Goal: Participate in discussion: Engage in conversation with other users on a specific topic

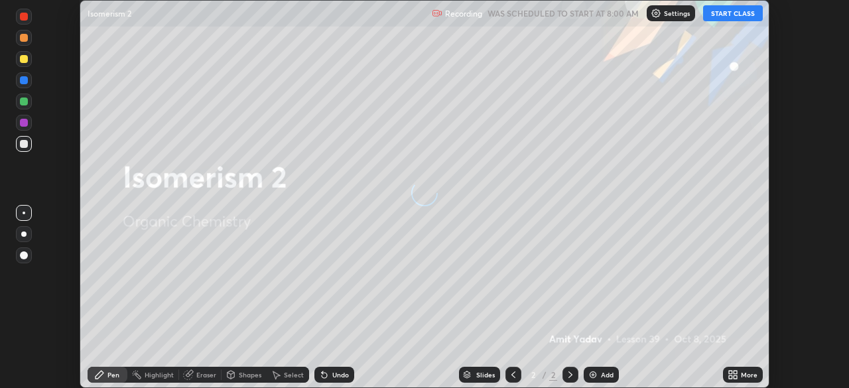
scroll to position [388, 849]
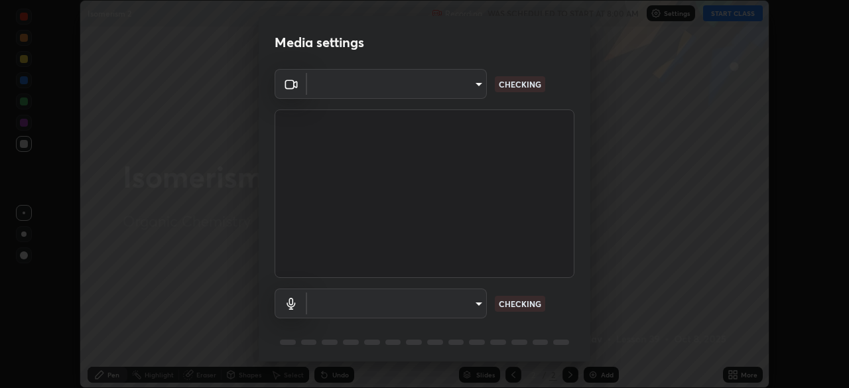
type input "d5c0aab662c2960ba51ae83ec890aef27048b72f94b5d634c13268844d114b71"
click at [476, 304] on body "Erase all Isomerism 2 Recording WAS SCHEDULED TO START AT 8:00 AM Settings STAR…" at bounding box center [424, 194] width 849 height 388
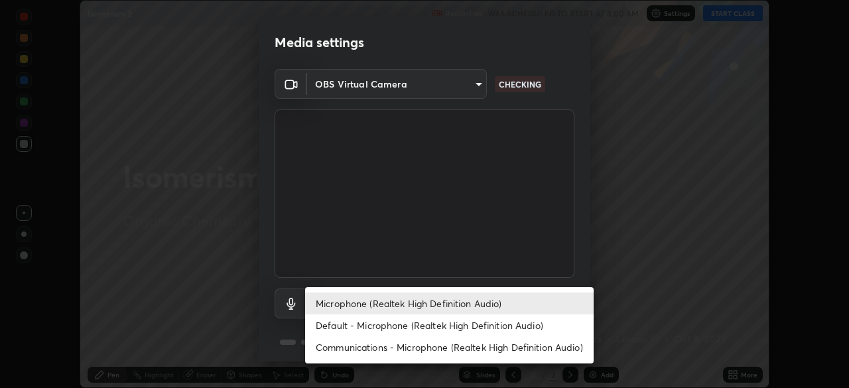
click at [467, 326] on li "Default - Microphone (Realtek High Definition Audio)" at bounding box center [449, 325] width 288 height 22
type input "default"
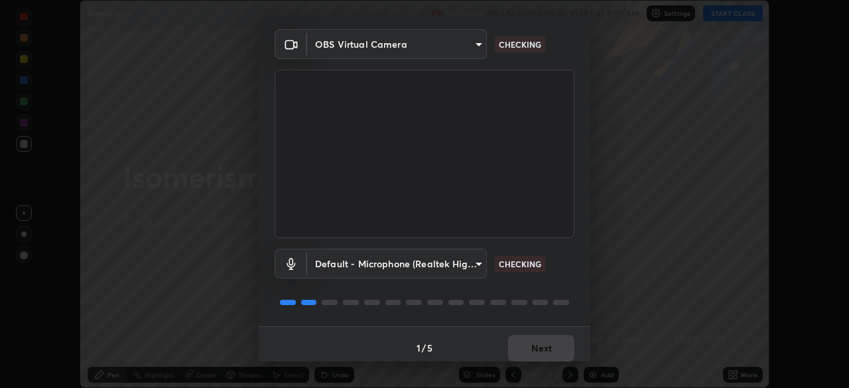
scroll to position [47, 0]
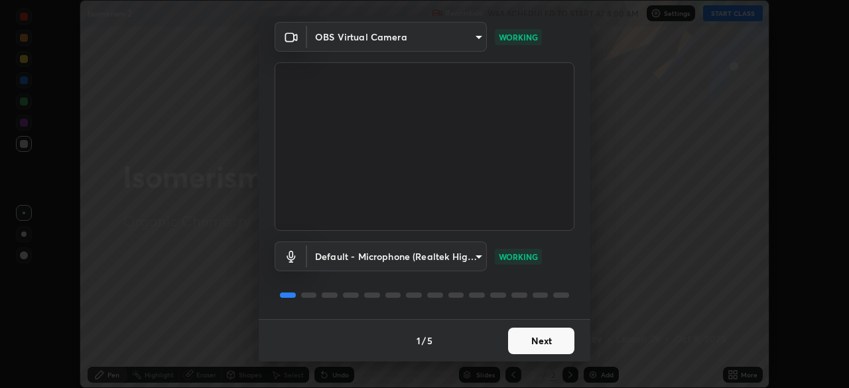
click at [529, 339] on button "Next" at bounding box center [541, 341] width 66 height 27
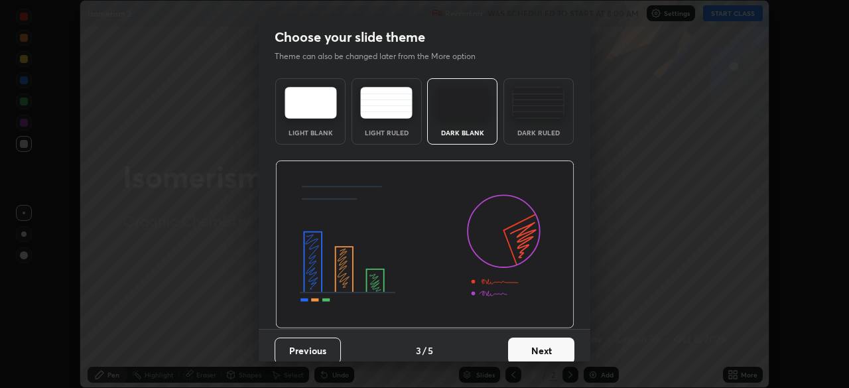
click at [533, 340] on button "Next" at bounding box center [541, 351] width 66 height 27
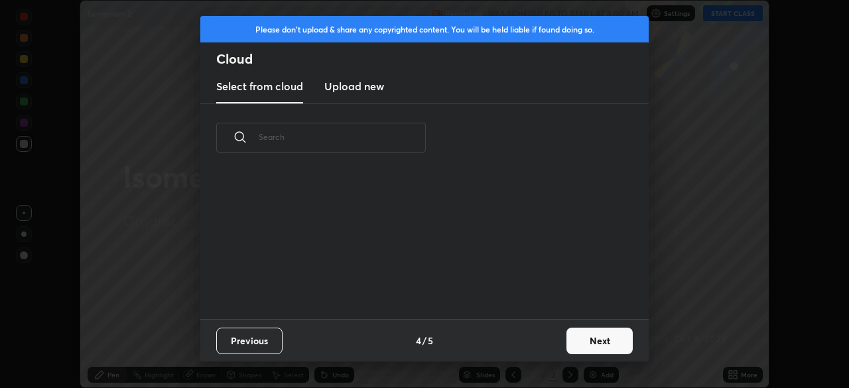
click at [535, 342] on div "Previous 4 / 5 Next" at bounding box center [424, 340] width 448 height 42
click at [585, 342] on button "Next" at bounding box center [599, 341] width 66 height 27
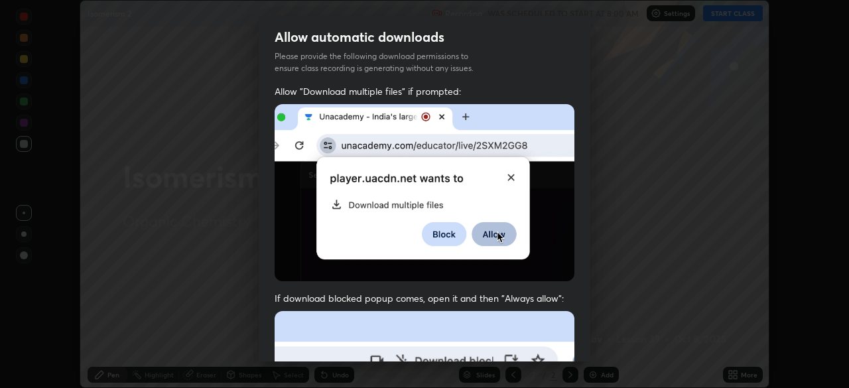
click at [592, 343] on div "Allow automatic downloads Please provide the following download permissions to …" at bounding box center [424, 194] width 849 height 388
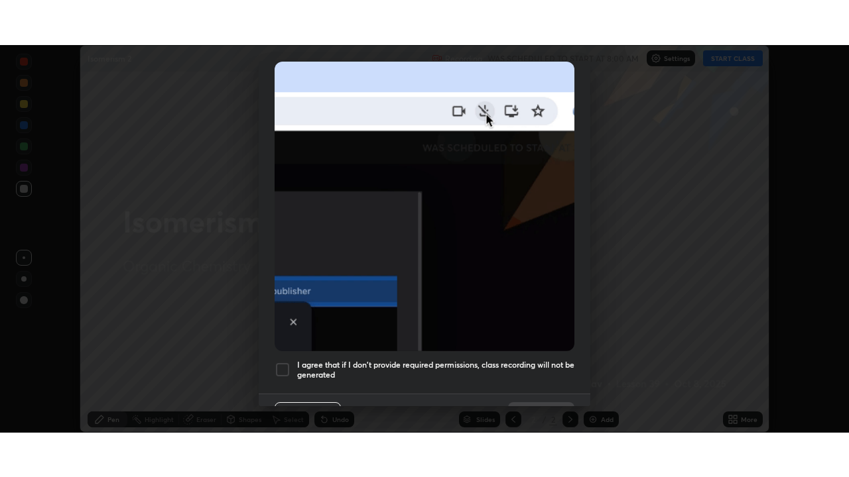
scroll to position [318, 0]
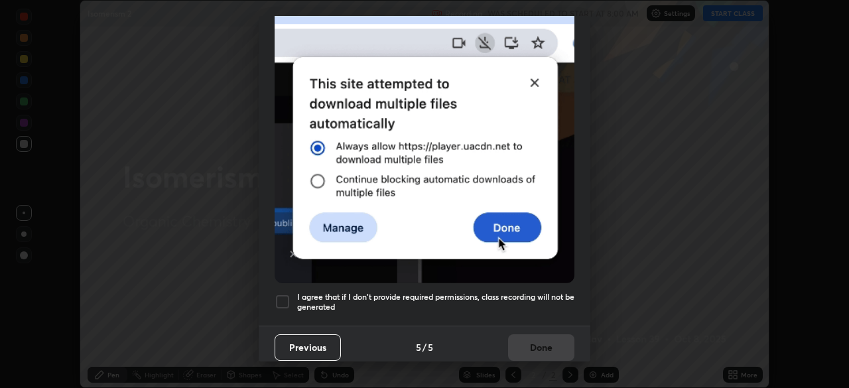
click at [286, 296] on div at bounding box center [283, 302] width 16 height 16
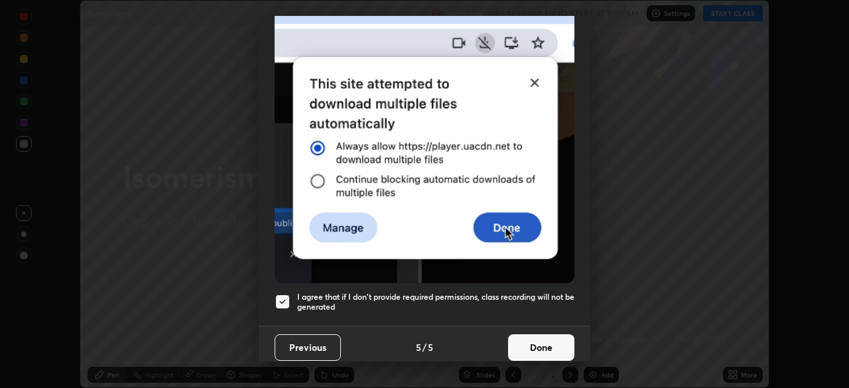
click at [540, 348] on button "Done" at bounding box center [541, 347] width 66 height 27
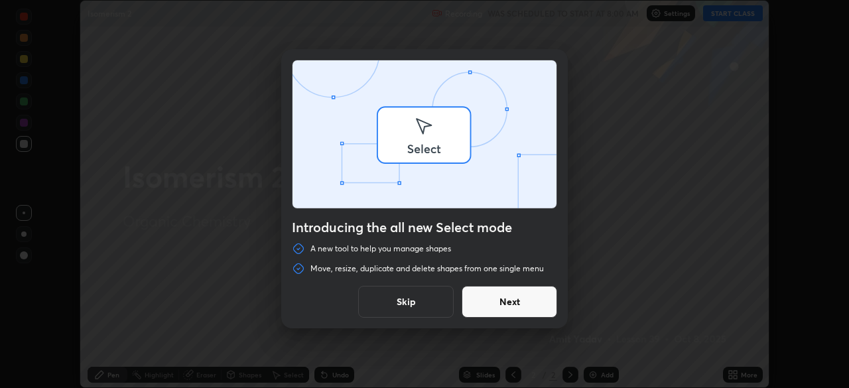
click at [734, 17] on div "Introducing the all new Select mode A new tool to help you manage shapes Move, …" at bounding box center [424, 194] width 849 height 388
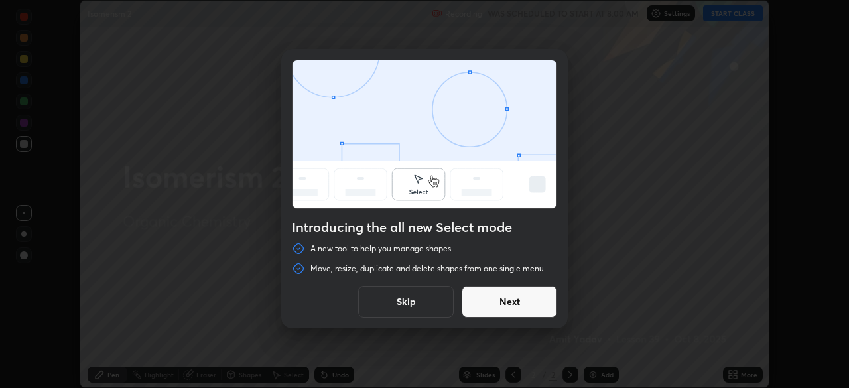
click at [405, 300] on button "Skip" at bounding box center [405, 302] width 95 height 32
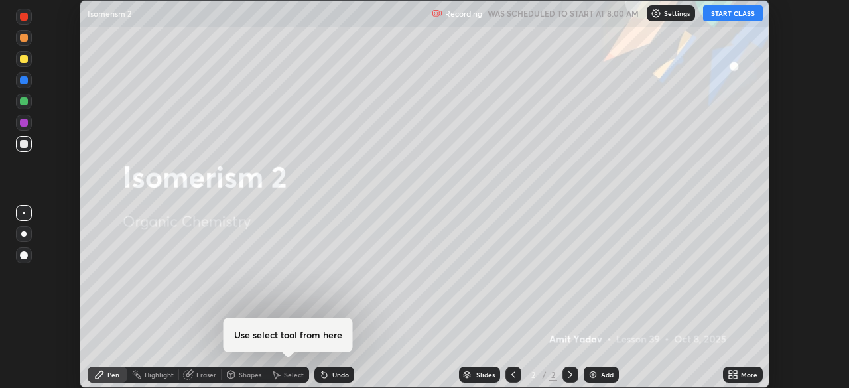
click at [733, 17] on button "START CLASS" at bounding box center [733, 13] width 60 height 16
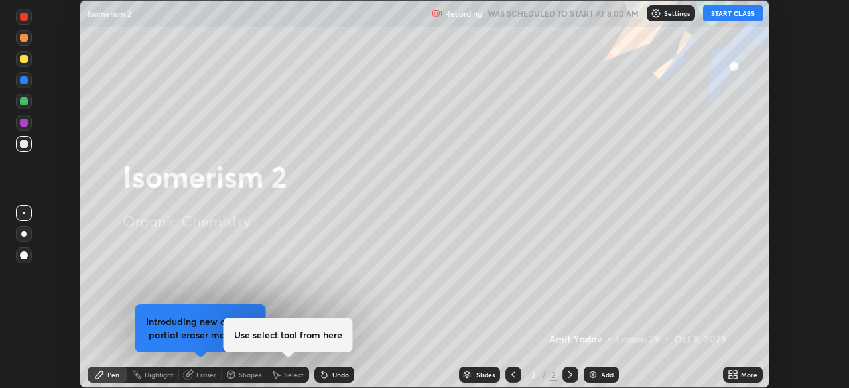
click at [734, 374] on icon at bounding box center [733, 374] width 11 height 11
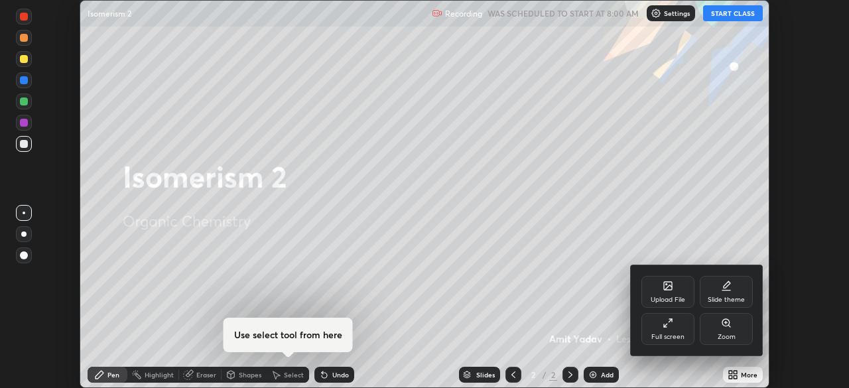
click at [672, 336] on div "Full screen" at bounding box center [667, 337] width 33 height 7
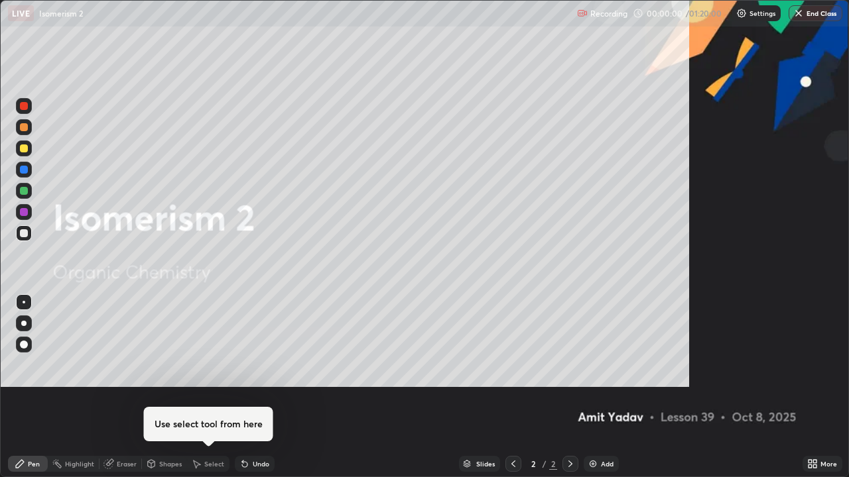
scroll to position [477, 849]
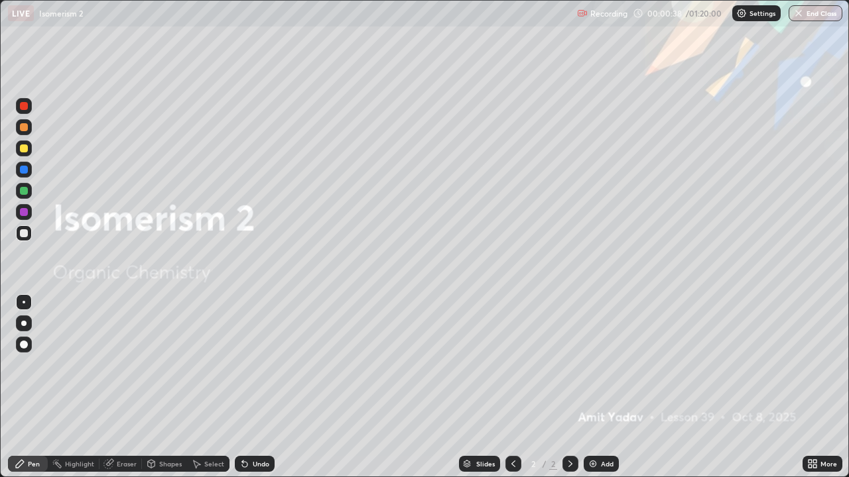
click at [568, 387] on icon at bounding box center [570, 464] width 11 height 11
click at [584, 387] on div "Add" at bounding box center [601, 464] width 35 height 16
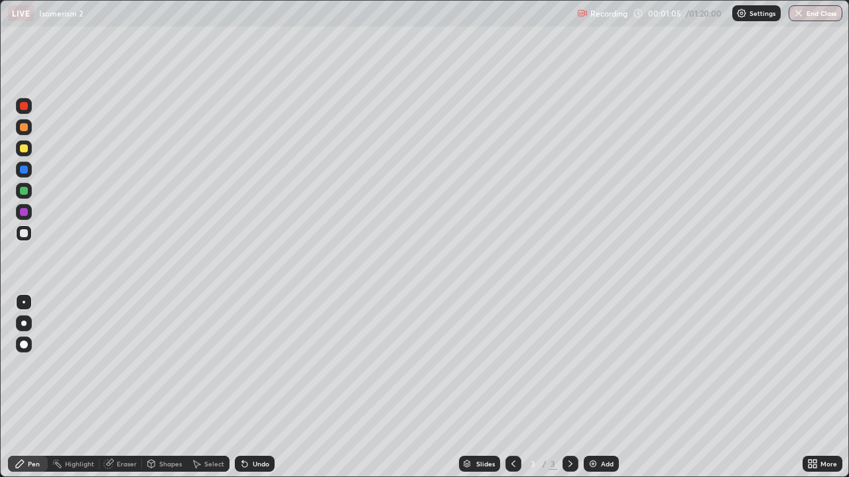
click at [26, 150] on div at bounding box center [24, 149] width 8 height 8
click at [256, 387] on div "Undo" at bounding box center [261, 464] width 17 height 7
click at [253, 387] on div "Undo" at bounding box center [255, 464] width 40 height 16
click at [24, 235] on div at bounding box center [24, 233] width 8 height 8
click at [27, 192] on div at bounding box center [24, 191] width 8 height 8
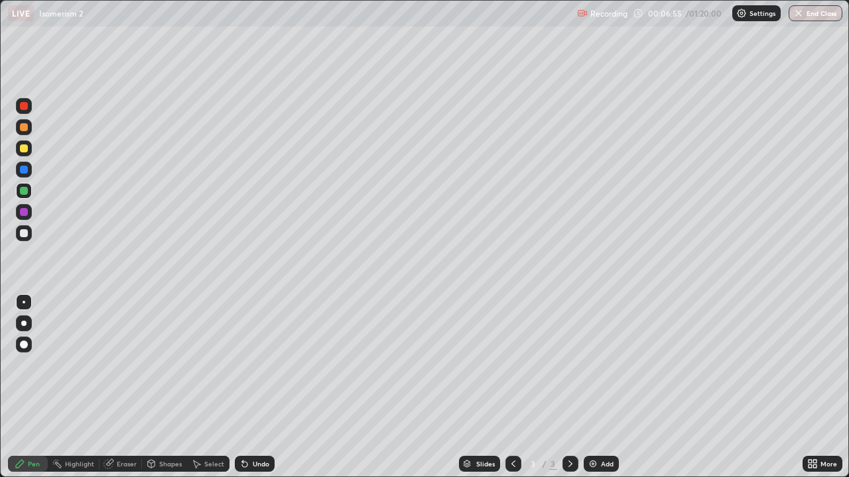
click at [27, 238] on div at bounding box center [24, 233] width 16 height 16
click at [257, 387] on div "Undo" at bounding box center [261, 464] width 17 height 7
click at [261, 387] on div "Undo" at bounding box center [255, 464] width 40 height 16
click at [259, 387] on div "Undo" at bounding box center [261, 464] width 17 height 7
click at [261, 387] on div "Undo" at bounding box center [261, 464] width 17 height 7
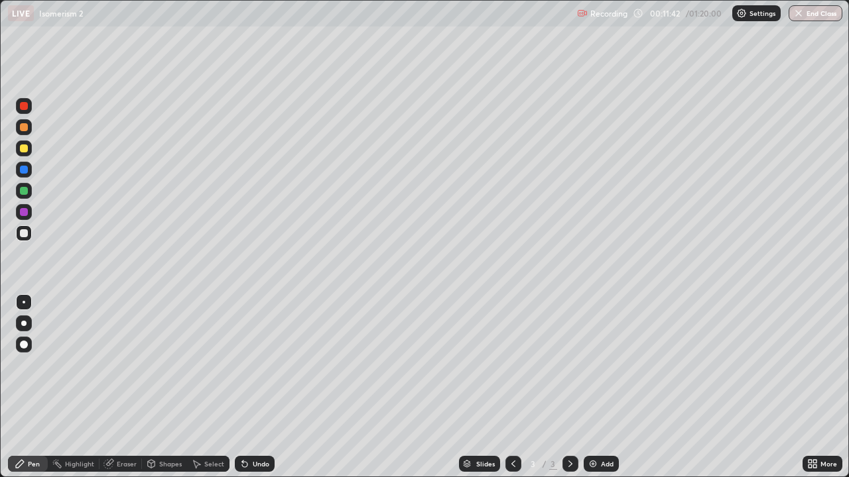
click at [254, 387] on div "Undo" at bounding box center [261, 464] width 17 height 7
click at [252, 387] on div "Undo" at bounding box center [255, 464] width 40 height 16
click at [590, 387] on img at bounding box center [593, 464] width 11 height 11
click at [29, 153] on div at bounding box center [24, 149] width 16 height 16
click at [30, 238] on div at bounding box center [24, 233] width 16 height 16
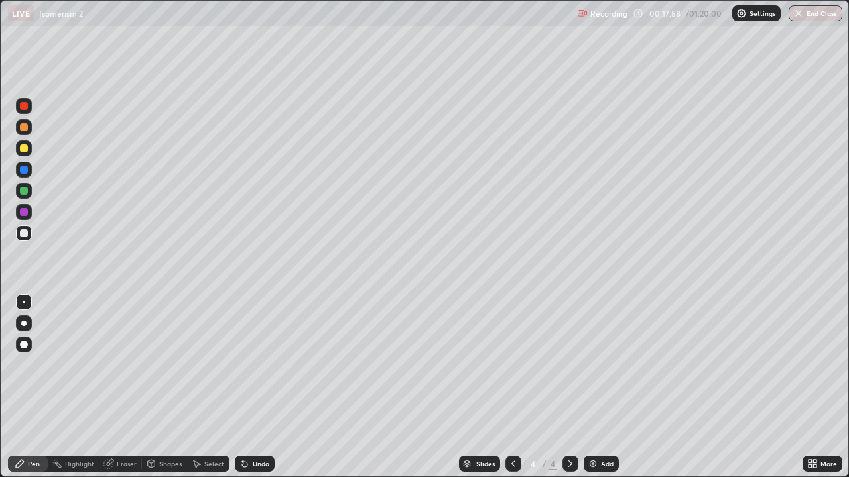
click at [29, 155] on div at bounding box center [24, 149] width 16 height 16
click at [253, 387] on div "Undo" at bounding box center [261, 464] width 17 height 7
click at [127, 387] on div "Eraser" at bounding box center [127, 464] width 20 height 7
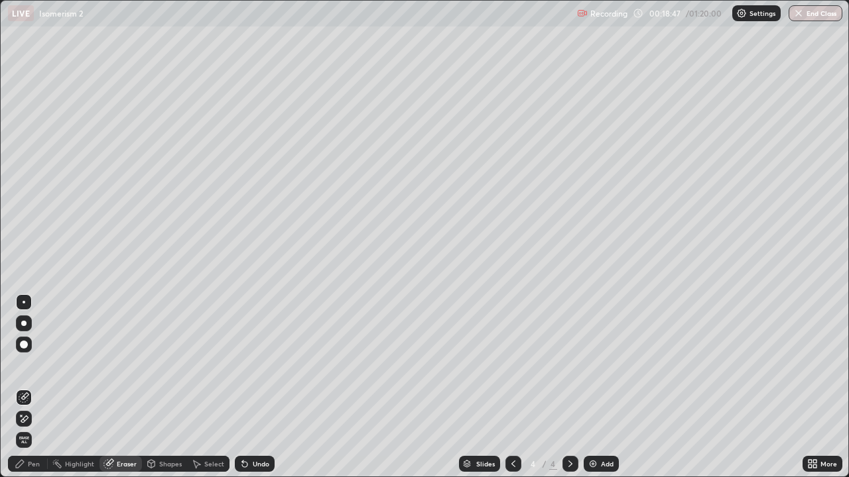
click at [37, 387] on div "Pen" at bounding box center [34, 464] width 12 height 7
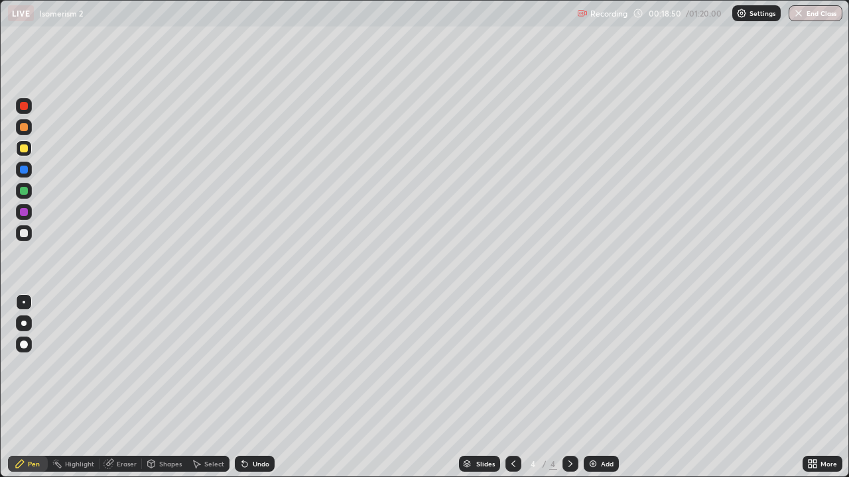
click at [23, 235] on div at bounding box center [24, 233] width 8 height 8
click at [25, 151] on div at bounding box center [24, 149] width 8 height 8
click at [27, 235] on div at bounding box center [24, 233] width 8 height 8
click at [255, 387] on div "Undo" at bounding box center [261, 464] width 17 height 7
click at [588, 387] on img at bounding box center [593, 464] width 11 height 11
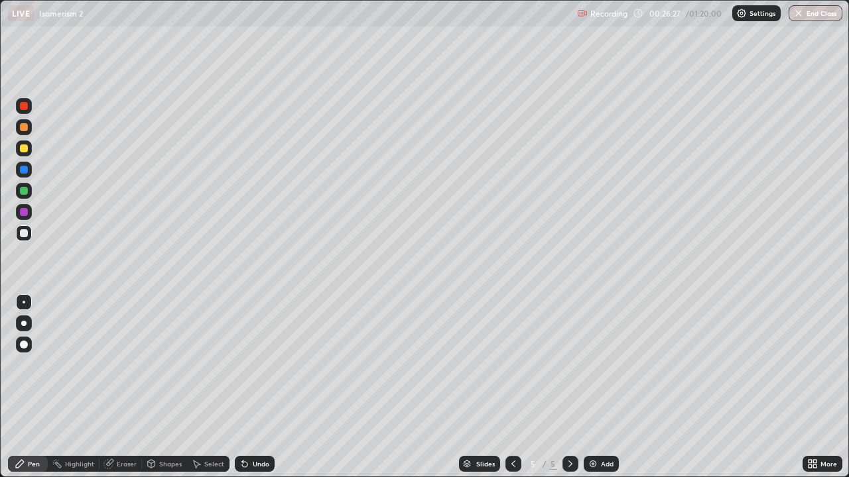
click at [257, 387] on div "Undo" at bounding box center [261, 464] width 17 height 7
click at [129, 387] on div "Eraser" at bounding box center [127, 464] width 20 height 7
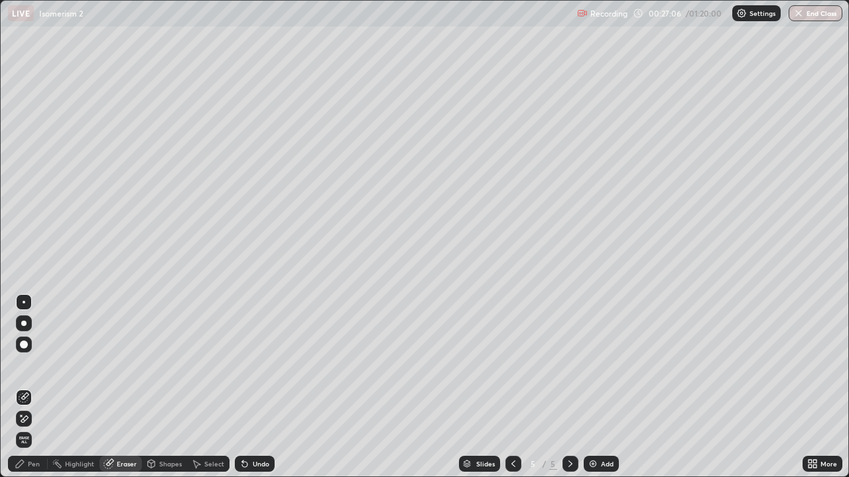
click at [40, 387] on div "Pen" at bounding box center [28, 464] width 40 height 16
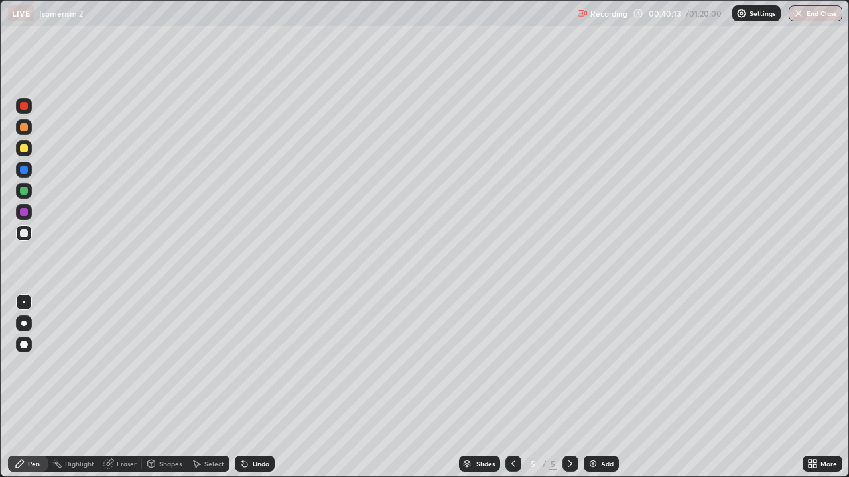
click at [588, 387] on img at bounding box center [593, 464] width 11 height 11
click at [589, 387] on img at bounding box center [593, 464] width 11 height 11
click at [27, 150] on div at bounding box center [24, 149] width 8 height 8
click at [31, 238] on div at bounding box center [24, 233] width 16 height 21
click at [261, 387] on div "Undo" at bounding box center [261, 464] width 17 height 7
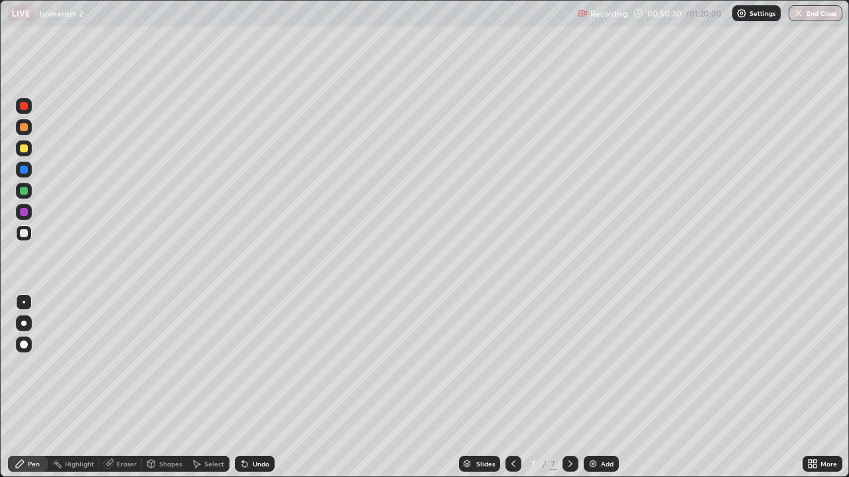
click at [590, 387] on img at bounding box center [593, 464] width 11 height 11
click at [210, 387] on div "Select" at bounding box center [214, 464] width 20 height 7
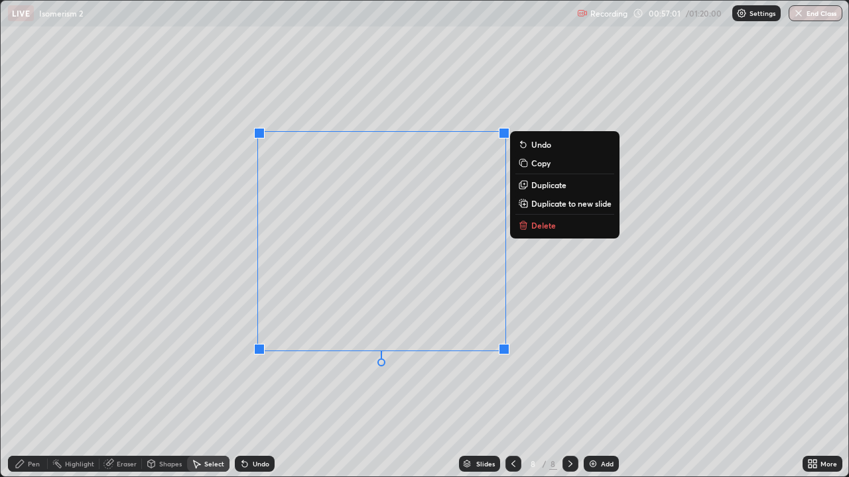
click at [533, 229] on p "Delete" at bounding box center [543, 225] width 25 height 11
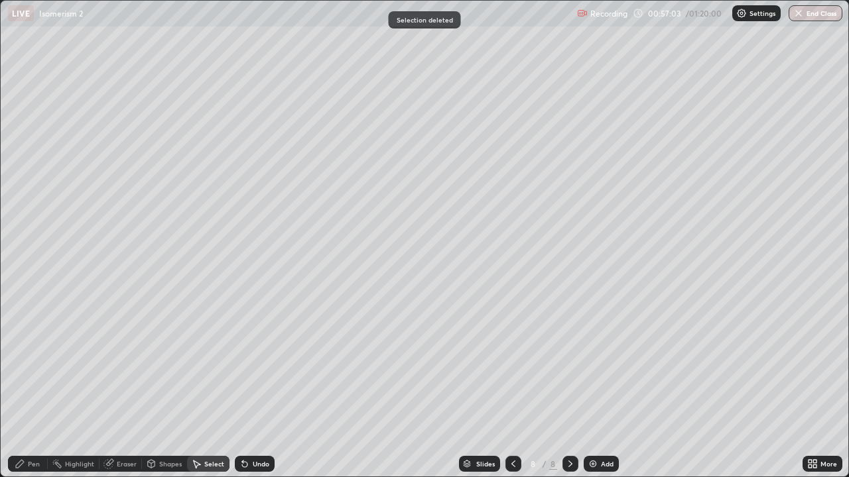
click at [30, 387] on div "Pen" at bounding box center [28, 464] width 40 height 16
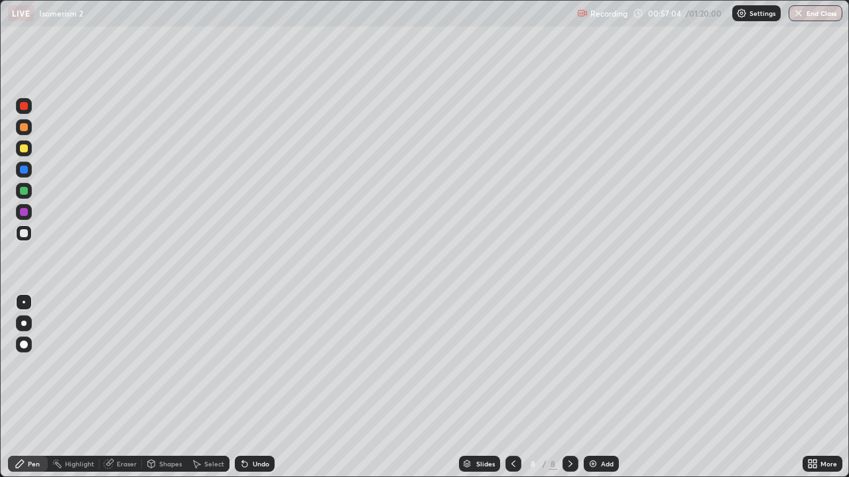
click at [31, 387] on div "Pen" at bounding box center [34, 464] width 12 height 7
click at [25, 127] on div at bounding box center [24, 127] width 8 height 8
click at [25, 233] on div at bounding box center [24, 233] width 8 height 8
click at [253, 387] on div "Undo" at bounding box center [261, 464] width 17 height 7
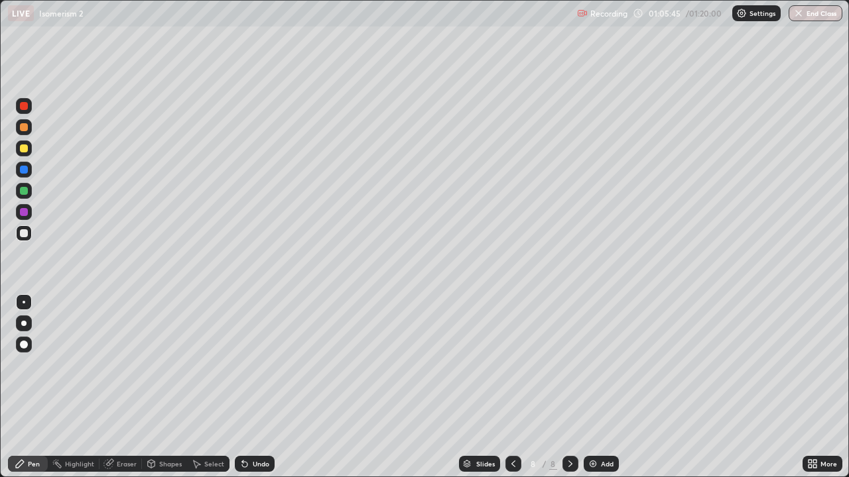
click at [588, 387] on img at bounding box center [593, 464] width 11 height 11
click at [254, 387] on div "Undo" at bounding box center [261, 464] width 17 height 7
click at [590, 387] on img at bounding box center [593, 464] width 11 height 11
click at [25, 153] on div at bounding box center [24, 149] width 16 height 16
click at [257, 387] on div "Undo" at bounding box center [261, 464] width 17 height 7
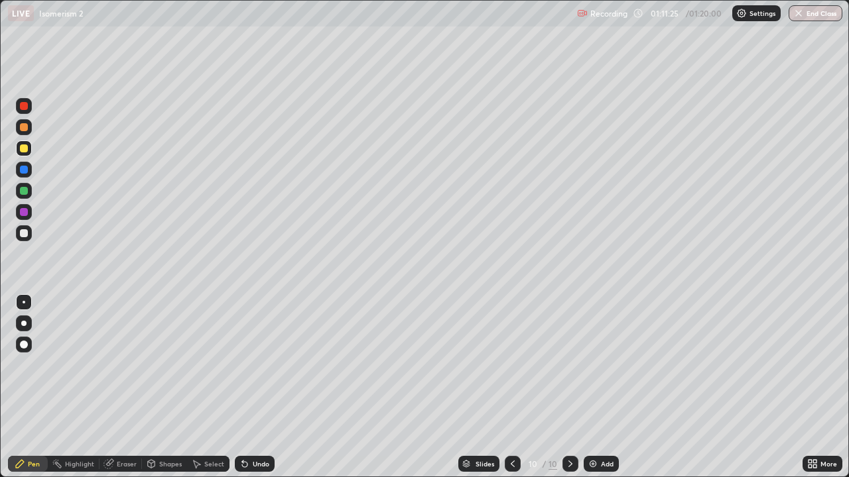
click at [257, 387] on div "Undo" at bounding box center [255, 464] width 40 height 16
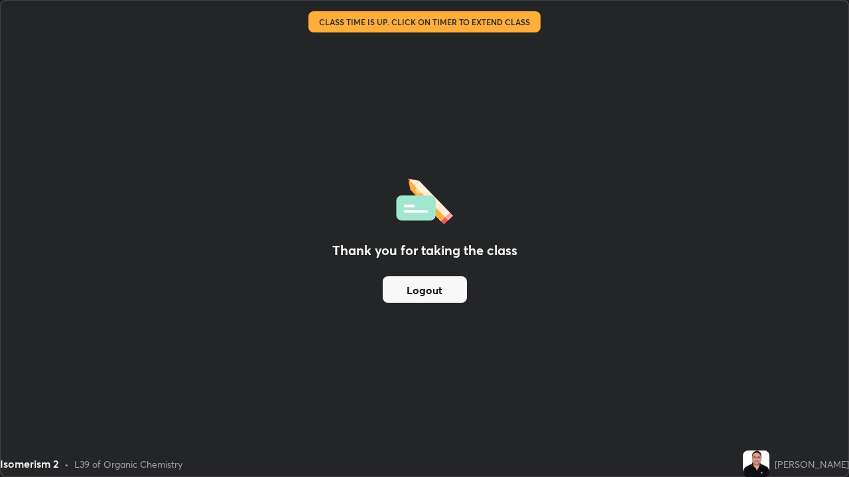
click at [442, 295] on button "Logout" at bounding box center [425, 290] width 84 height 27
